Goal: Communication & Community: Answer question/provide support

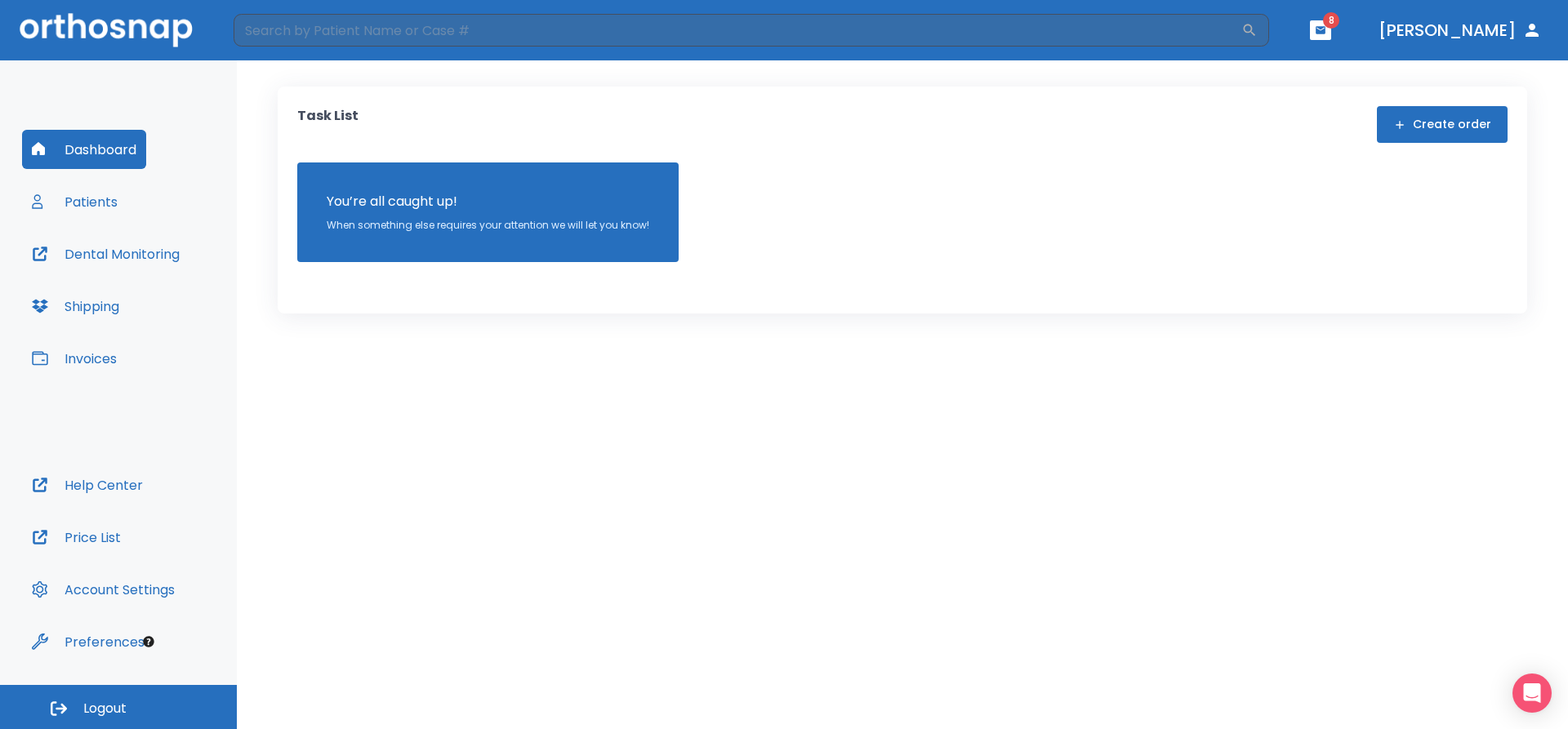
click at [80, 196] on button "Patients" at bounding box center [75, 202] width 106 height 39
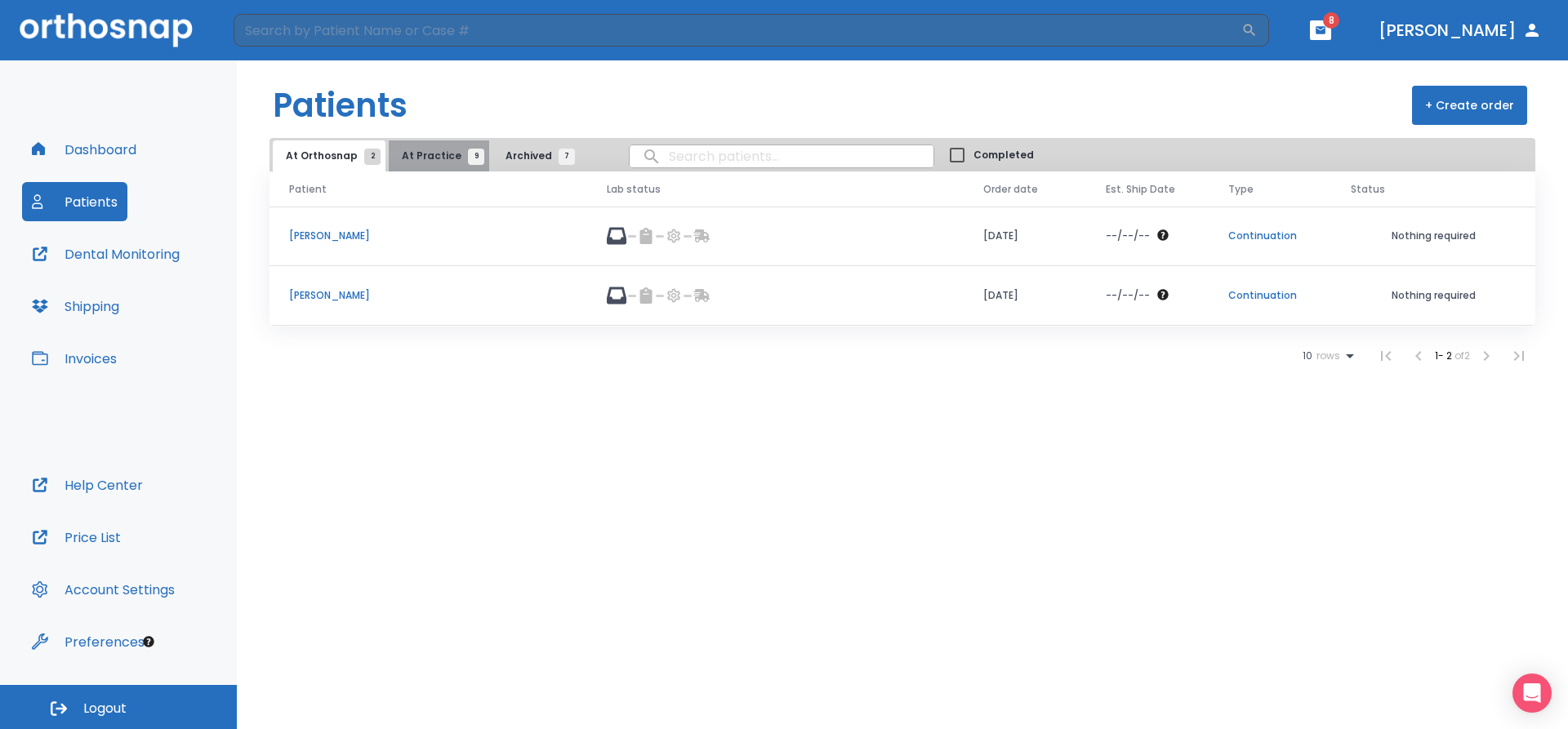
click at [468, 156] on span "9" at bounding box center [475, 156] width 16 height 16
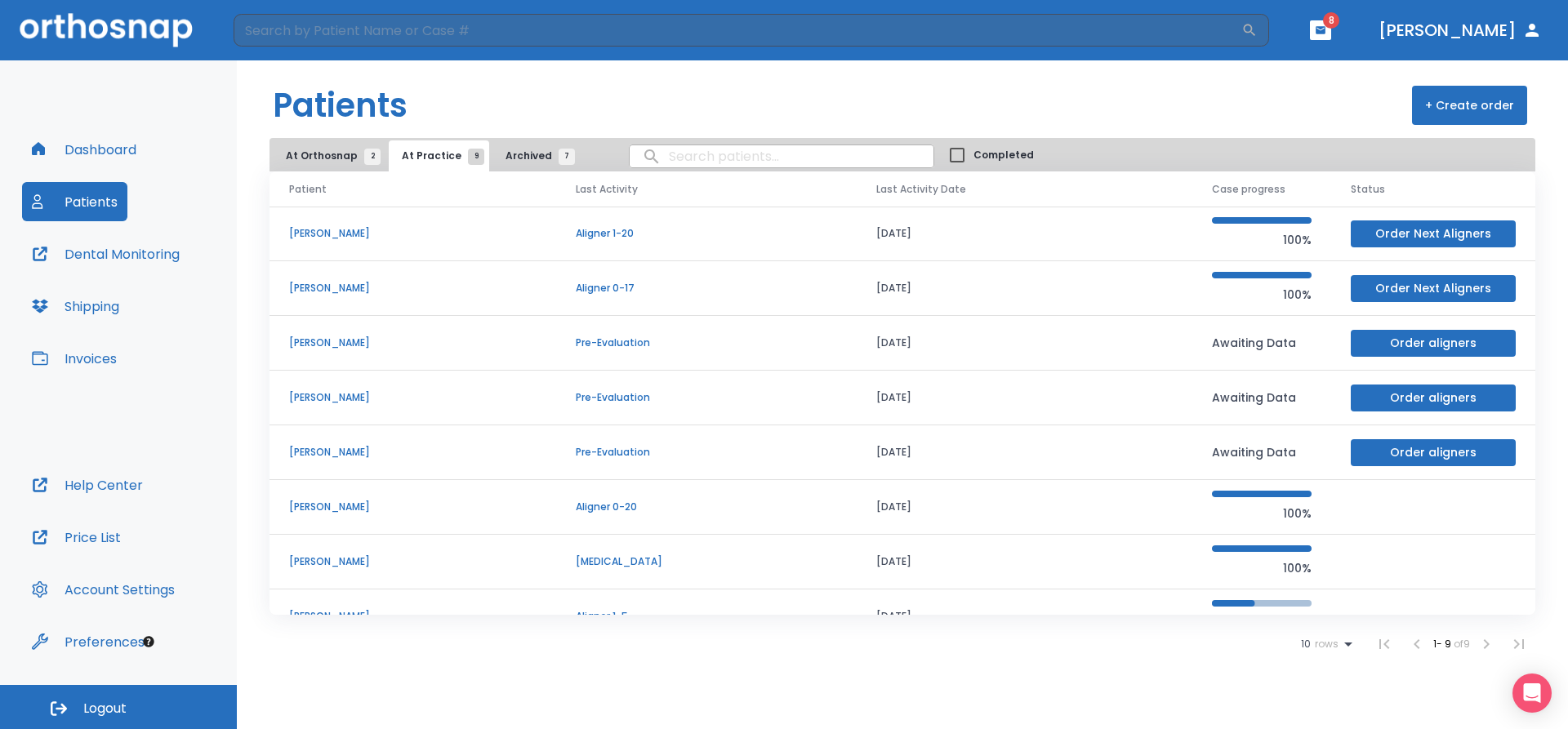
scroll to position [85, 0]
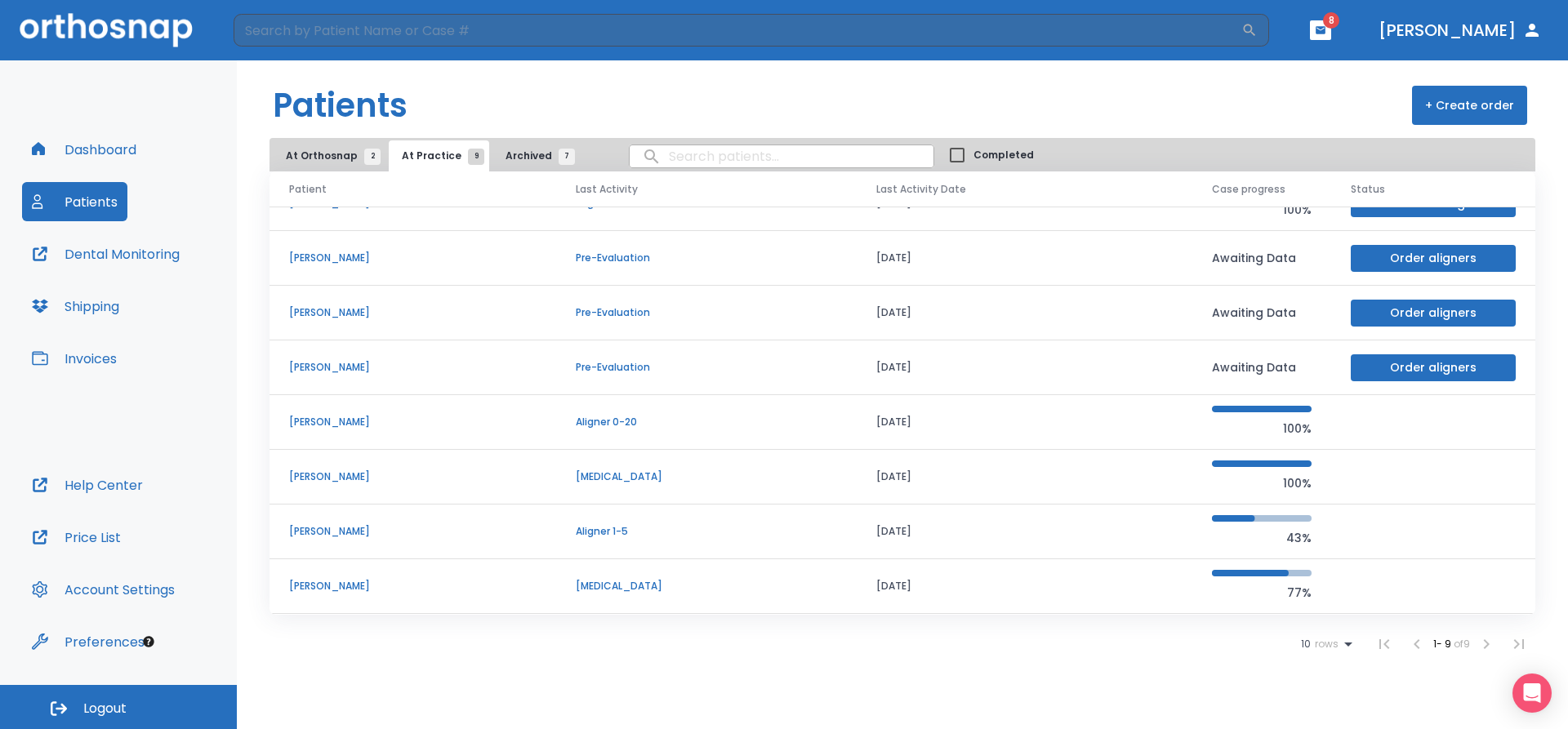
click at [380, 539] on td "[PERSON_NAME]" at bounding box center [413, 532] width 287 height 55
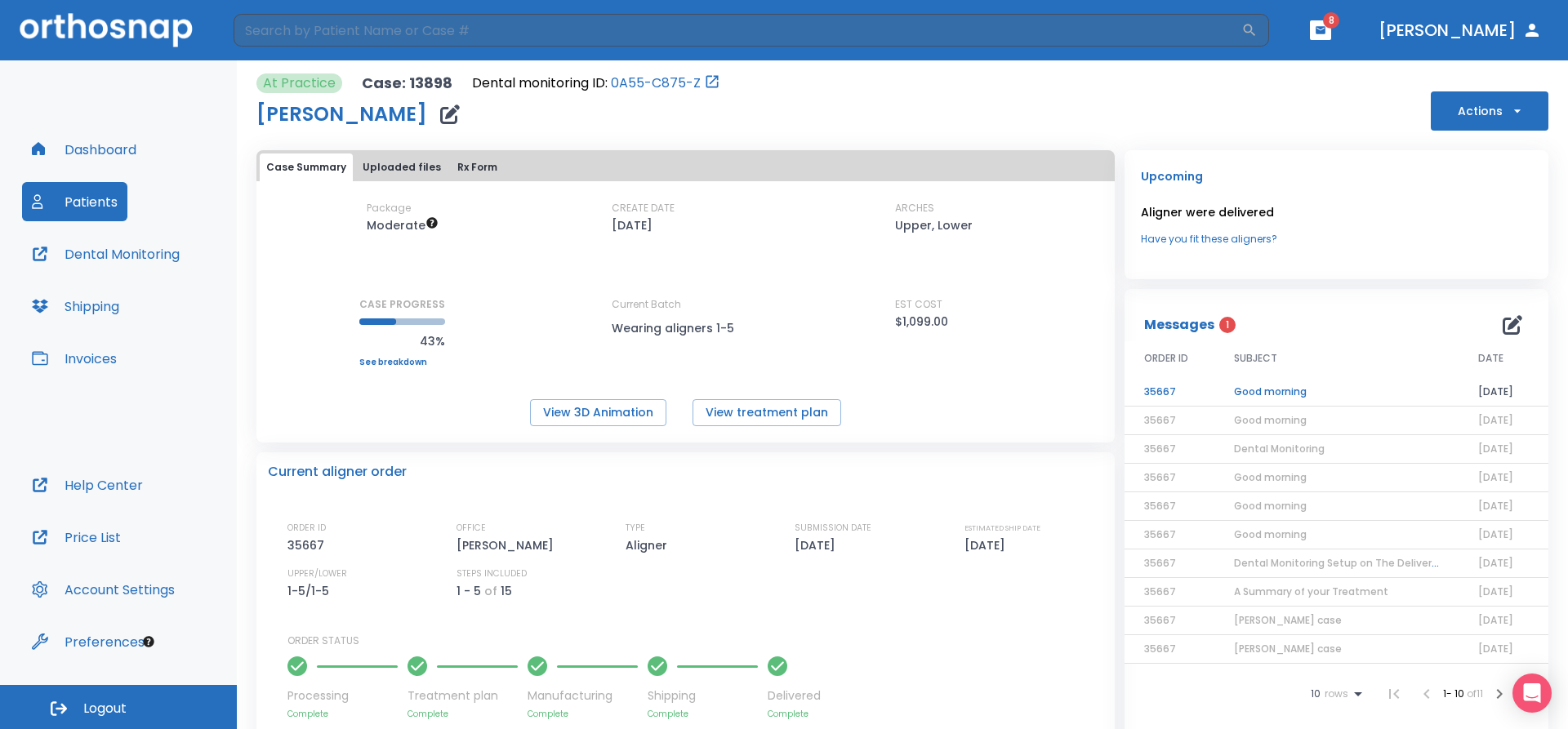
click at [1254, 396] on td "Good morning" at bounding box center [1337, 392] width 245 height 29
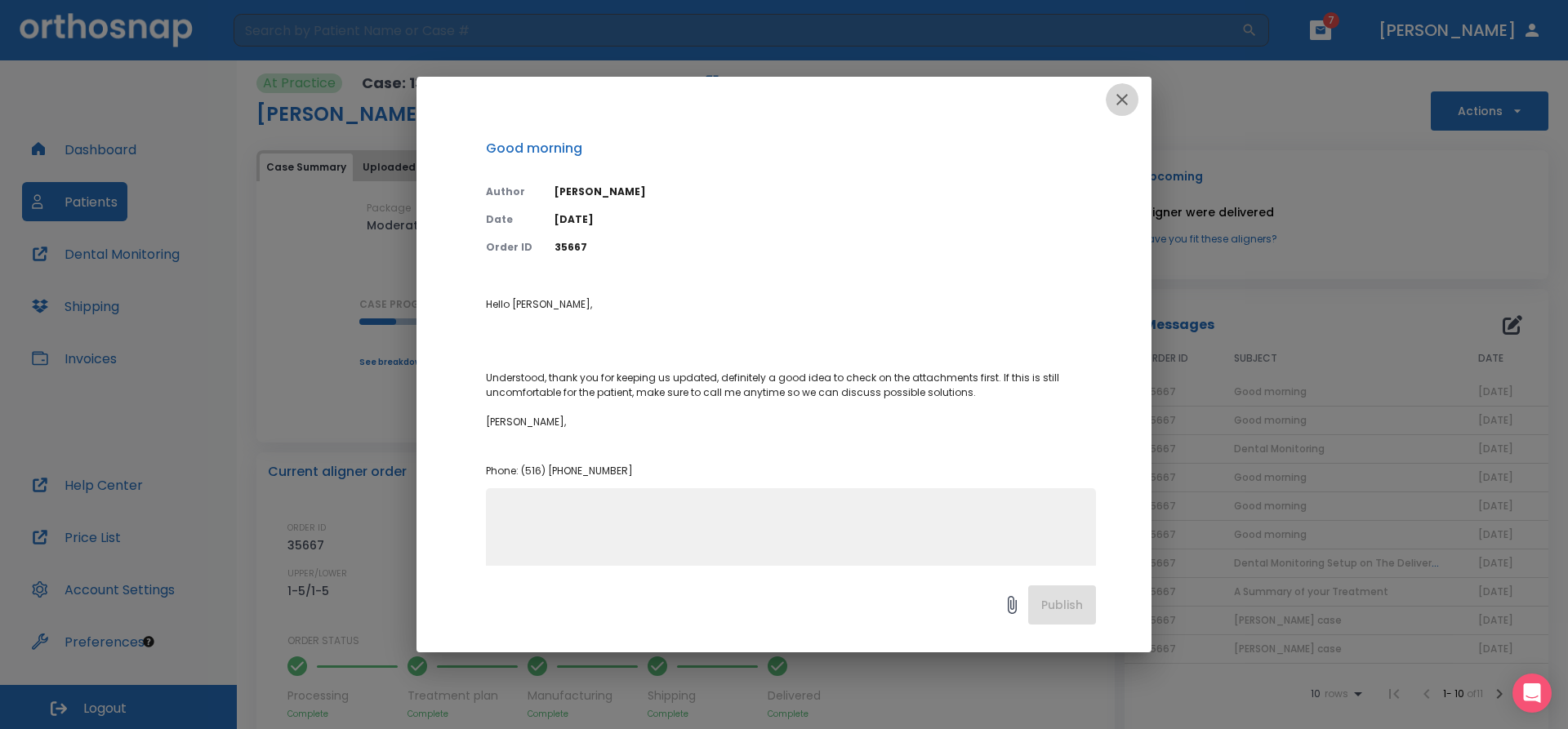
click at [1120, 99] on icon "button" at bounding box center [1122, 99] width 20 height 20
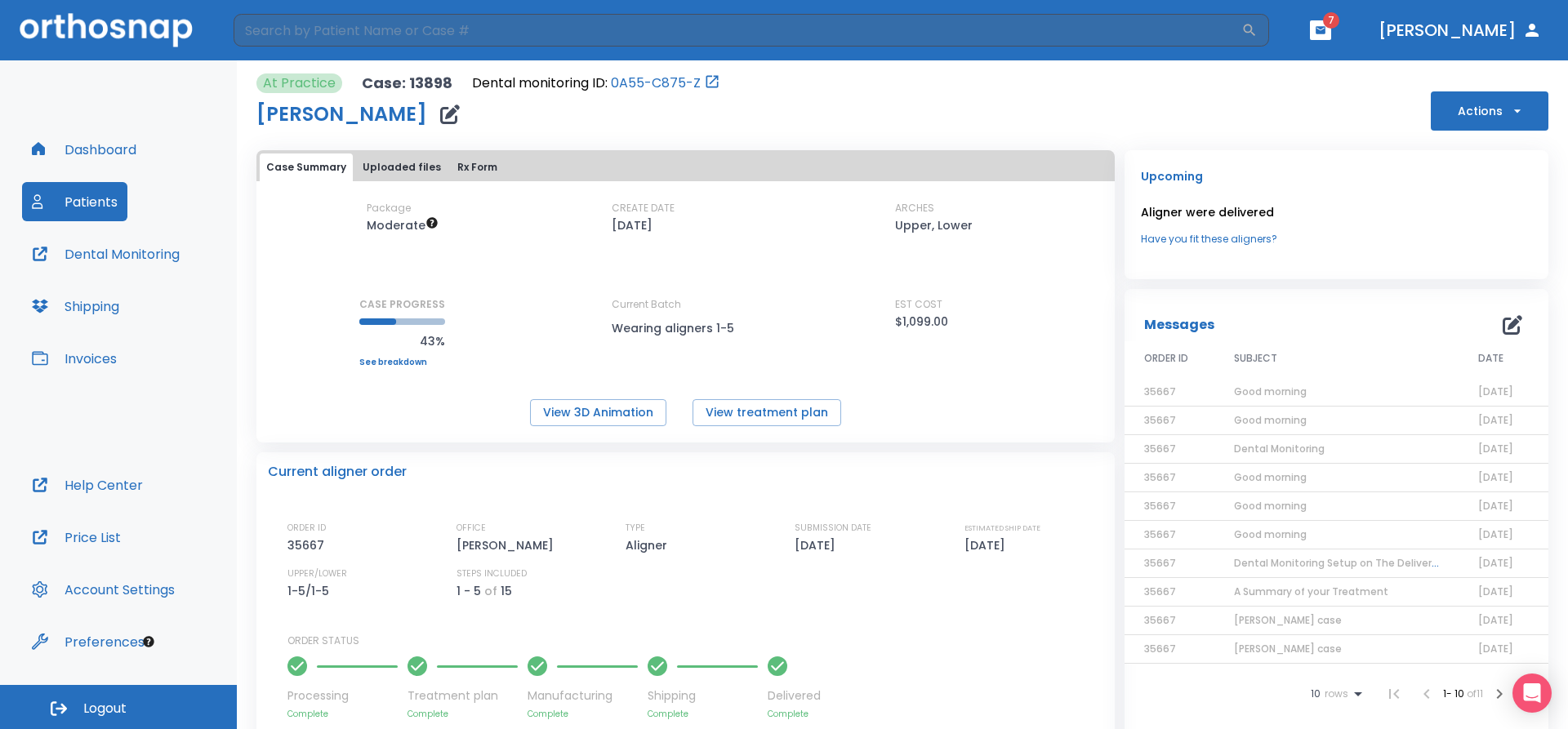
click at [1257, 388] on span "Good morning" at bounding box center [1271, 391] width 73 height 14
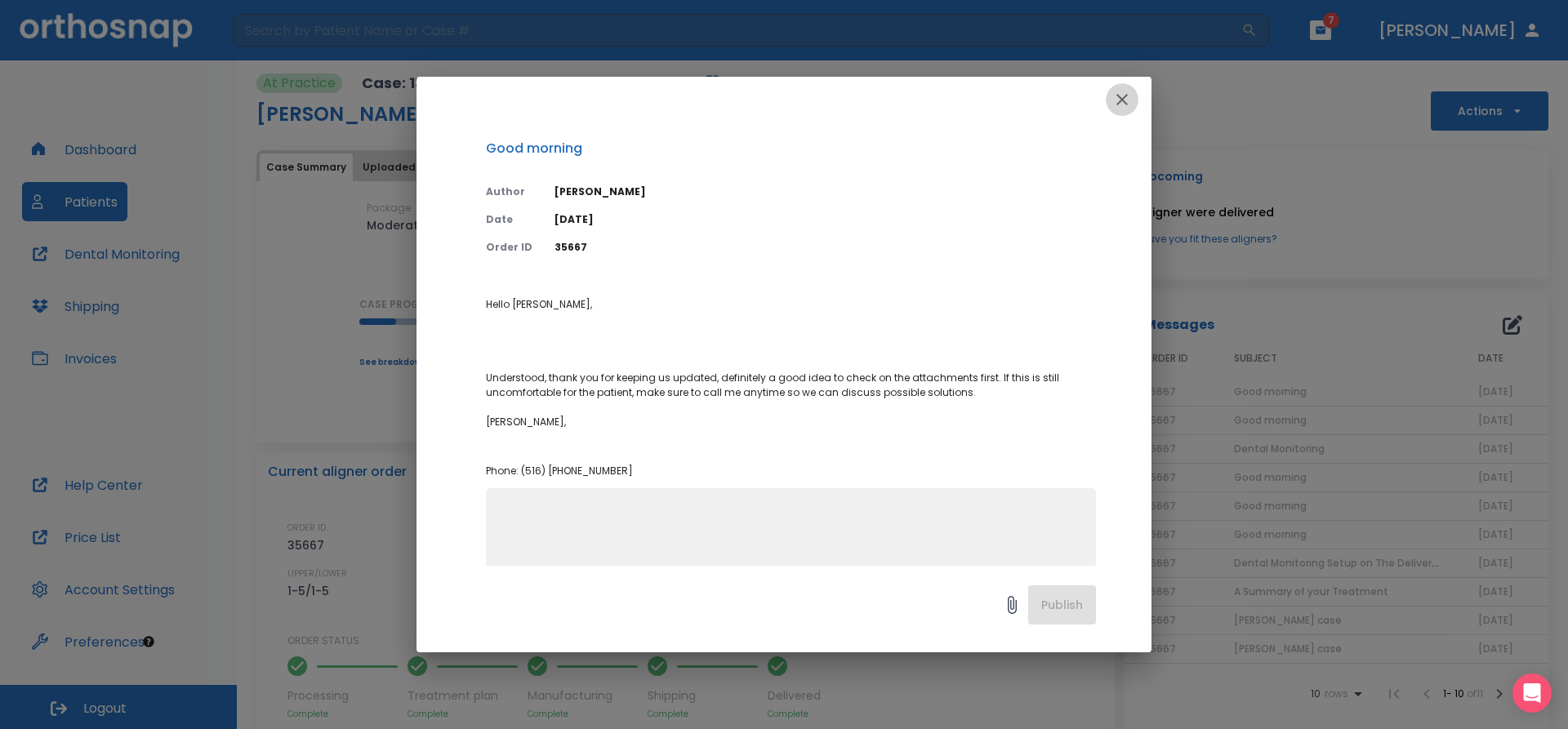
click at [1126, 102] on icon "button" at bounding box center [1122, 99] width 20 height 20
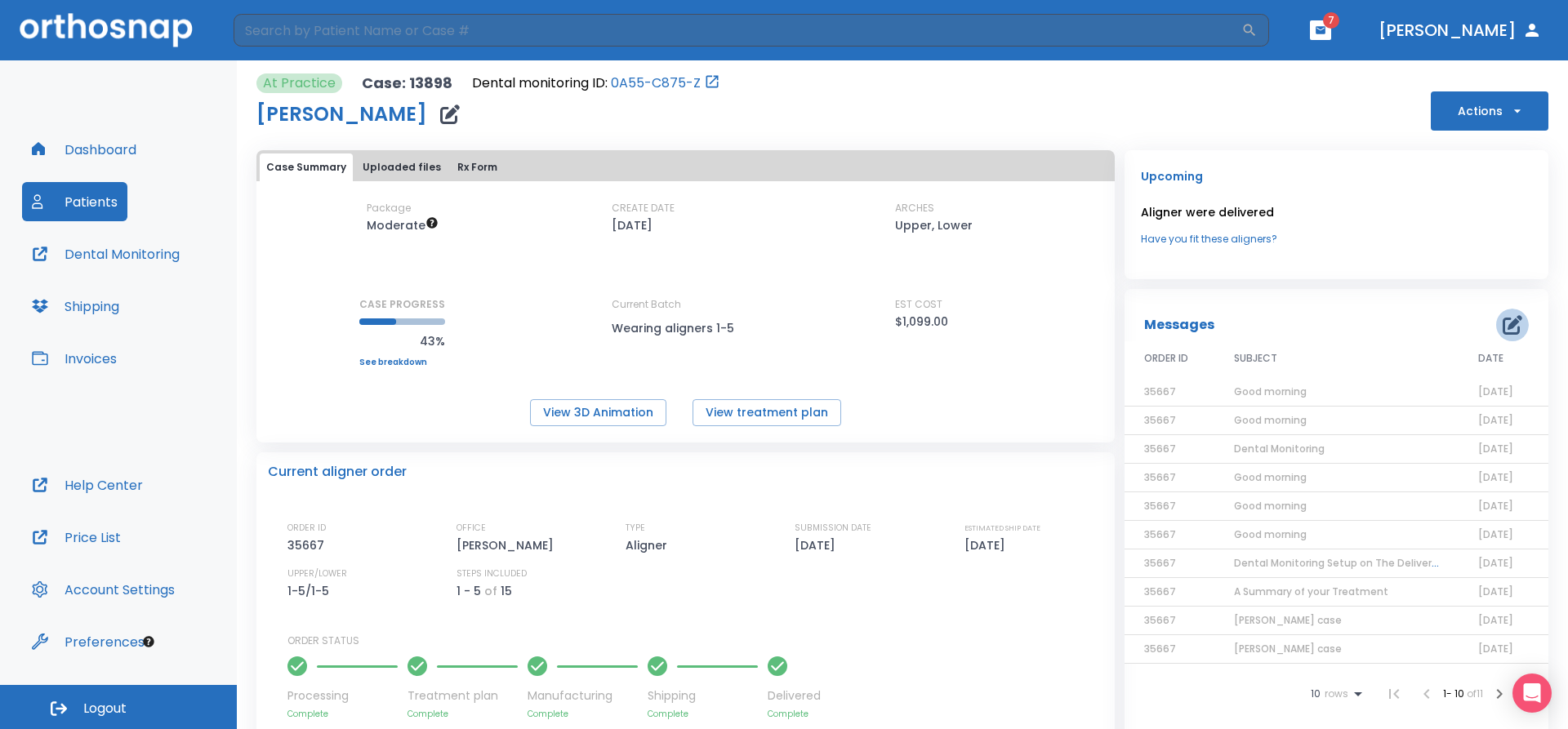
click at [1510, 325] on icon "button" at bounding box center [1512, 325] width 20 height 20
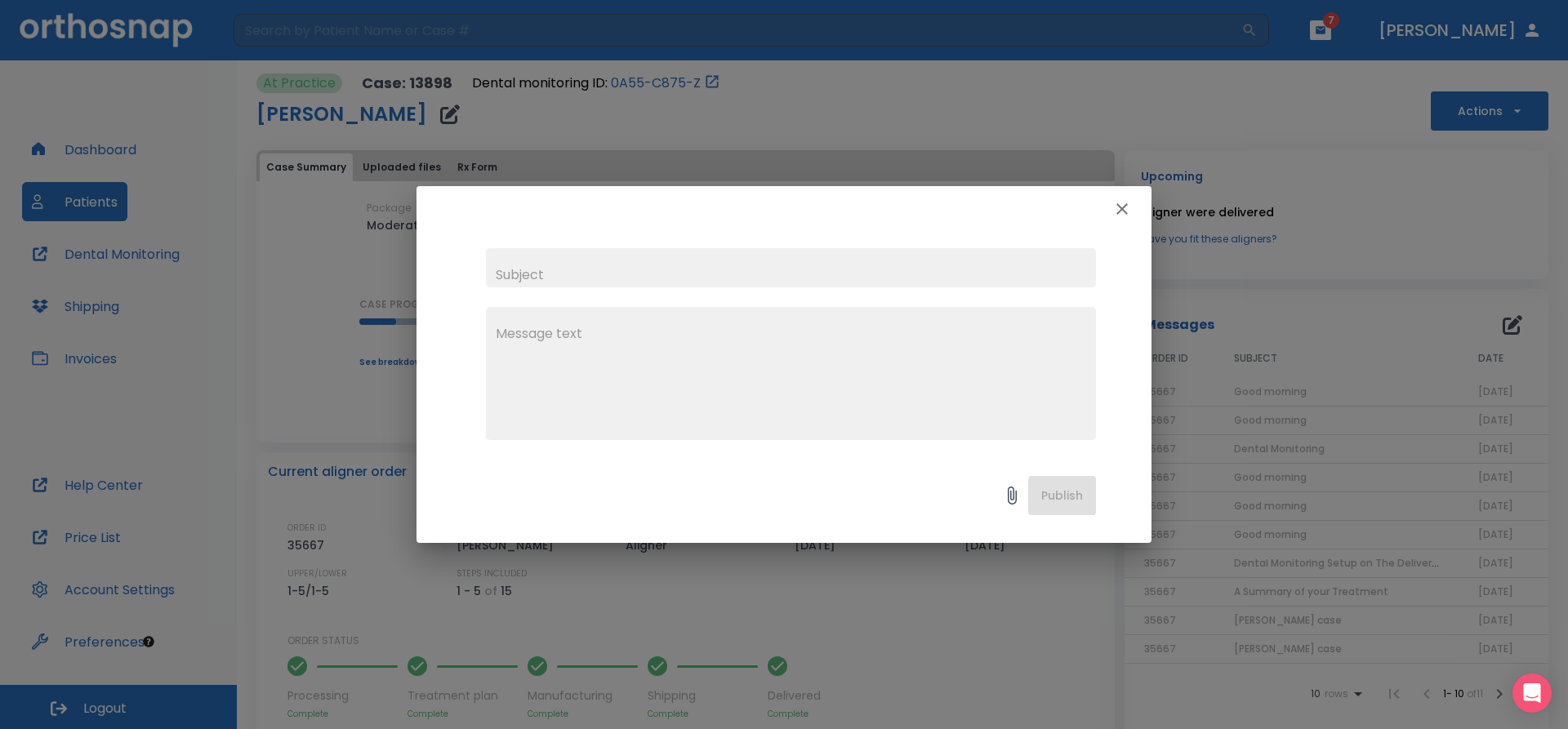
click at [524, 276] on input "text" at bounding box center [790, 268] width 610 height 39
type input "Good afternoon"
click at [536, 335] on textarea at bounding box center [791, 380] width 590 height 113
click at [516, 333] on textarea "[PERSON_NAME]" at bounding box center [791, 380] width 590 height 113
click at [614, 345] on textarea "[PERSON_NAME]" at bounding box center [791, 380] width 590 height 113
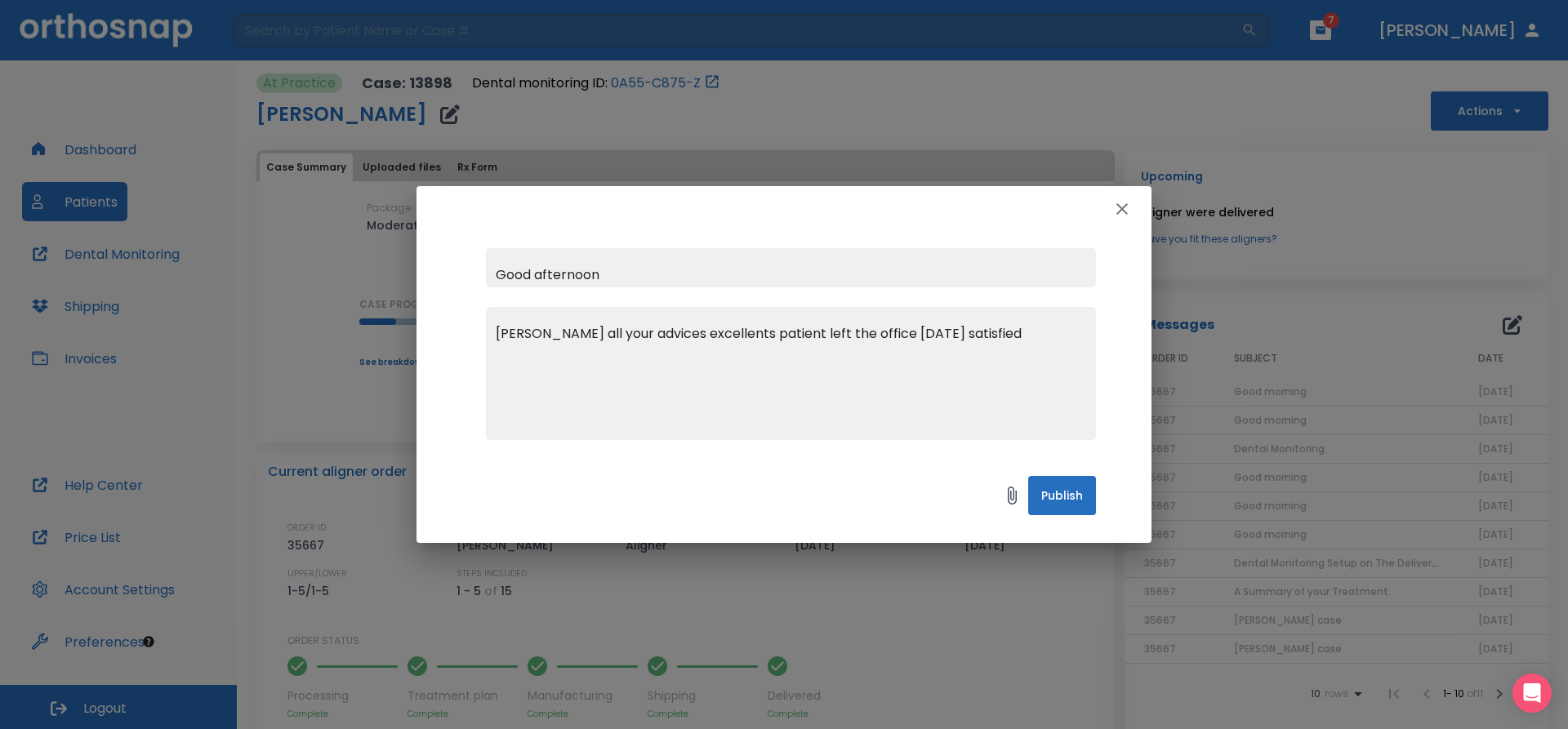
click at [1019, 342] on textarea "[PERSON_NAME] all your advices excellents patient left the office [DATE] satisf…" at bounding box center [791, 380] width 590 height 113
drag, startPoint x: 712, startPoint y: 358, endPoint x: 687, endPoint y: 356, distance: 25.1
click at [687, 356] on textarea "[PERSON_NAME] all your advices excellents patient left the office [DATE] satisf…" at bounding box center [791, 380] width 590 height 113
click at [850, 358] on textarea "[PERSON_NAME] all your advices excellents patient left the office [DATE] satisf…" at bounding box center [791, 380] width 590 height 113
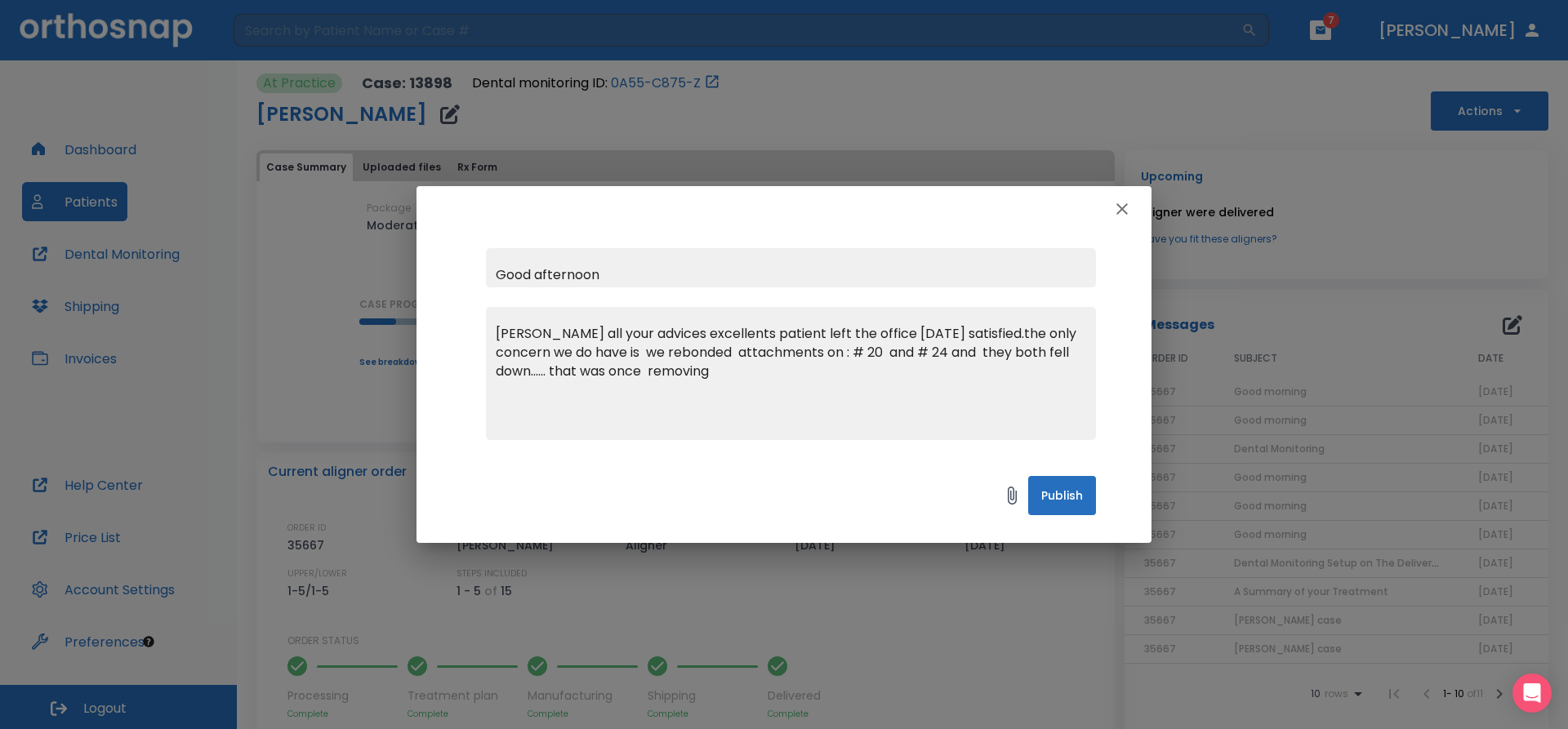
click at [749, 372] on textarea "[PERSON_NAME] all your advices excellents patient left the office [DATE] satisf…" at bounding box center [791, 380] width 590 height 113
click at [644, 371] on textarea "[PERSON_NAME] all your advices excellents patient left the office [DATE] satisf…" at bounding box center [791, 380] width 590 height 113
click at [925, 379] on textarea "[PERSON_NAME] all your advices excellents patient left the office [DATE] satisf…" at bounding box center [791, 380] width 590 height 113
type textarea "[PERSON_NAME] all your advices excellents patient left the office [DATE] satisf…"
click at [1122, 207] on icon "button" at bounding box center [1123, 209] width 11 height 11
